Goal: Task Accomplishment & Management: Manage account settings

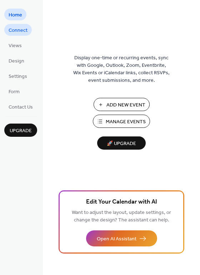
click at [17, 32] on span "Connect" at bounding box center [18, 30] width 19 height 7
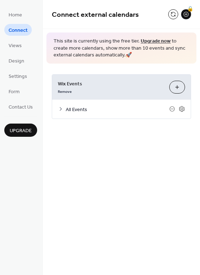
click at [63, 109] on icon at bounding box center [61, 109] width 6 height 6
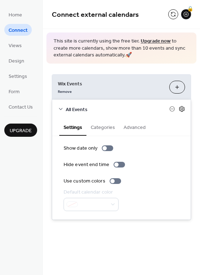
click at [184, 109] on icon at bounding box center [181, 109] width 5 height 6
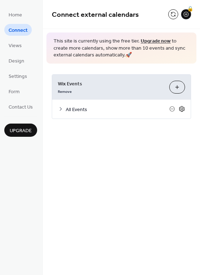
click at [184, 109] on icon at bounding box center [181, 109] width 5 height 6
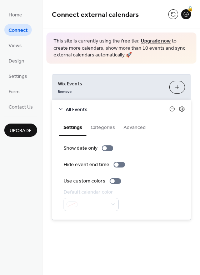
click at [112, 127] on button "Categories" at bounding box center [102, 127] width 33 height 16
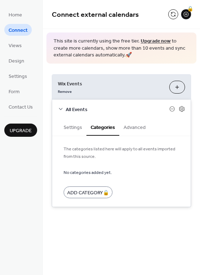
click at [135, 128] on button "Advanced" at bounding box center [134, 127] width 31 height 16
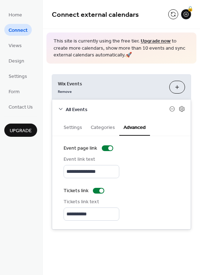
click at [72, 130] on button "Settings" at bounding box center [72, 127] width 27 height 16
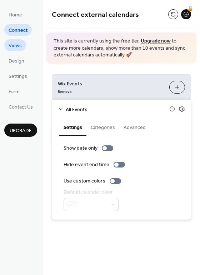
click at [18, 47] on span "Views" at bounding box center [15, 45] width 13 height 7
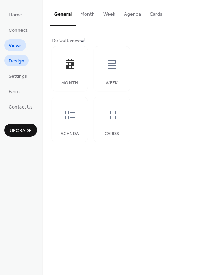
click at [17, 59] on span "Design" at bounding box center [17, 60] width 16 height 7
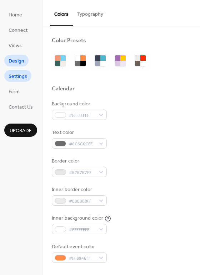
click at [17, 73] on span "Settings" at bounding box center [18, 76] width 19 height 7
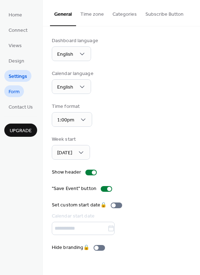
click at [16, 94] on span "Form" at bounding box center [14, 91] width 11 height 7
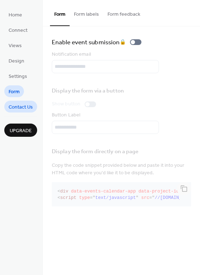
click at [22, 110] on span "Contact Us" at bounding box center [21, 107] width 24 height 7
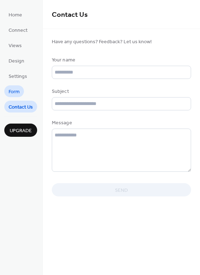
click at [19, 92] on span "Form" at bounding box center [14, 91] width 11 height 7
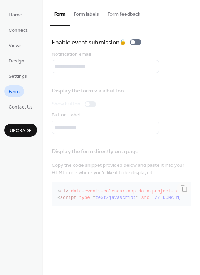
click at [28, 130] on span "Upgrade" at bounding box center [21, 130] width 22 height 7
click at [16, 47] on span "Views" at bounding box center [15, 45] width 13 height 7
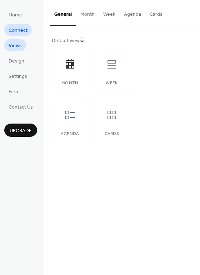
click at [20, 33] on span "Connect" at bounding box center [18, 30] width 19 height 7
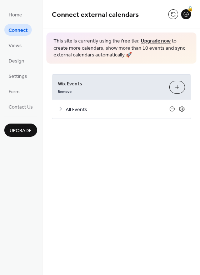
click at [61, 108] on icon at bounding box center [61, 109] width 6 height 6
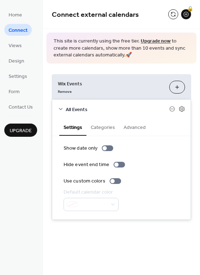
click at [94, 125] on button "Categories" at bounding box center [102, 127] width 33 height 16
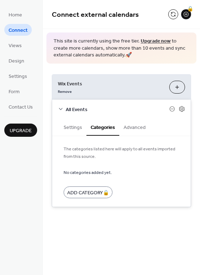
click at [134, 127] on button "Advanced" at bounding box center [134, 127] width 31 height 16
